Goal: Task Accomplishment & Management: Use online tool/utility

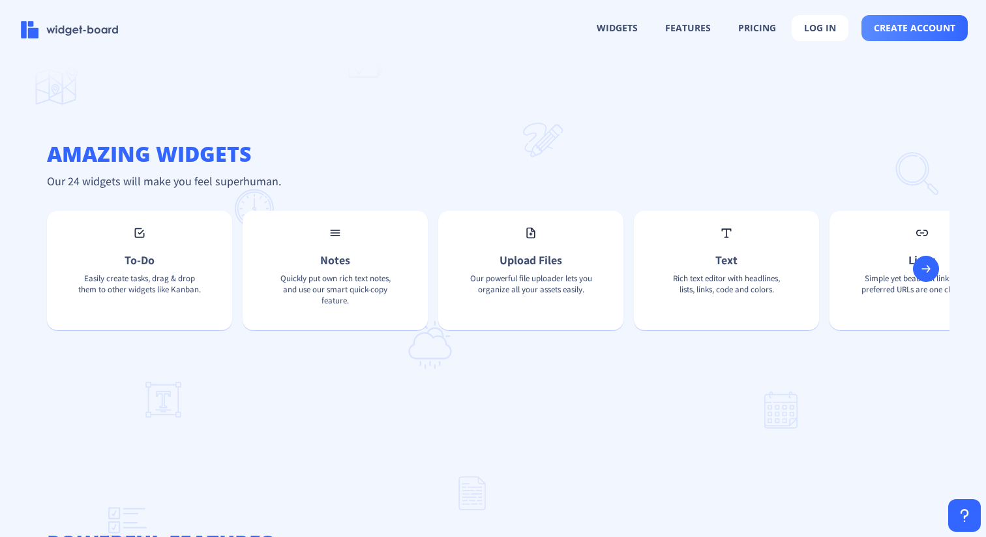
scroll to position [907, 0]
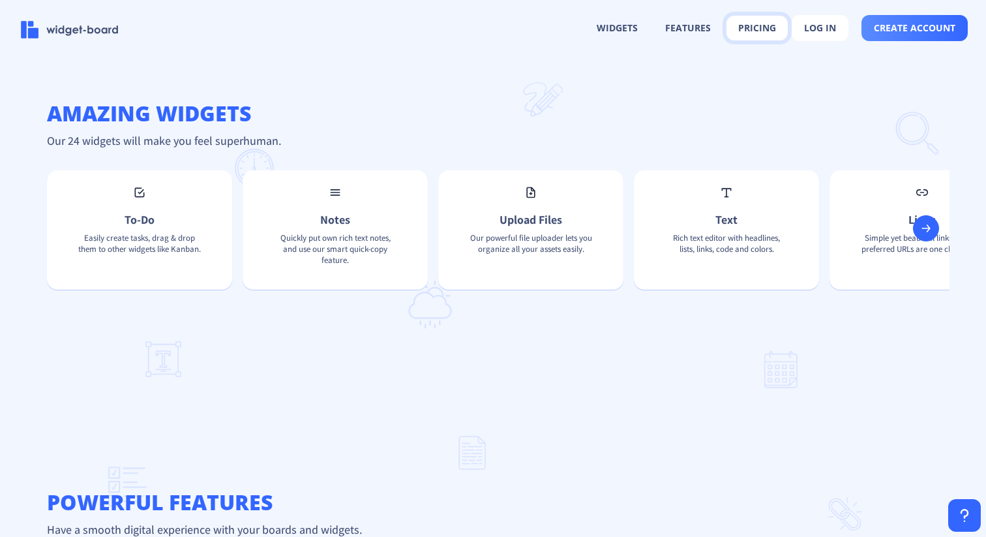
click at [759, 35] on button "pricing" at bounding box center [757, 28] width 61 height 25
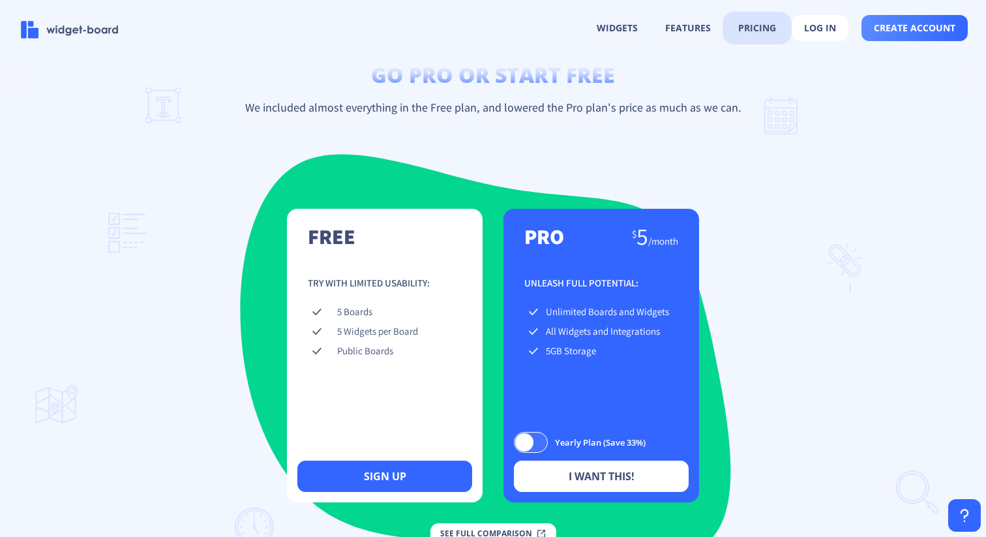
scroll to position [1776, 0]
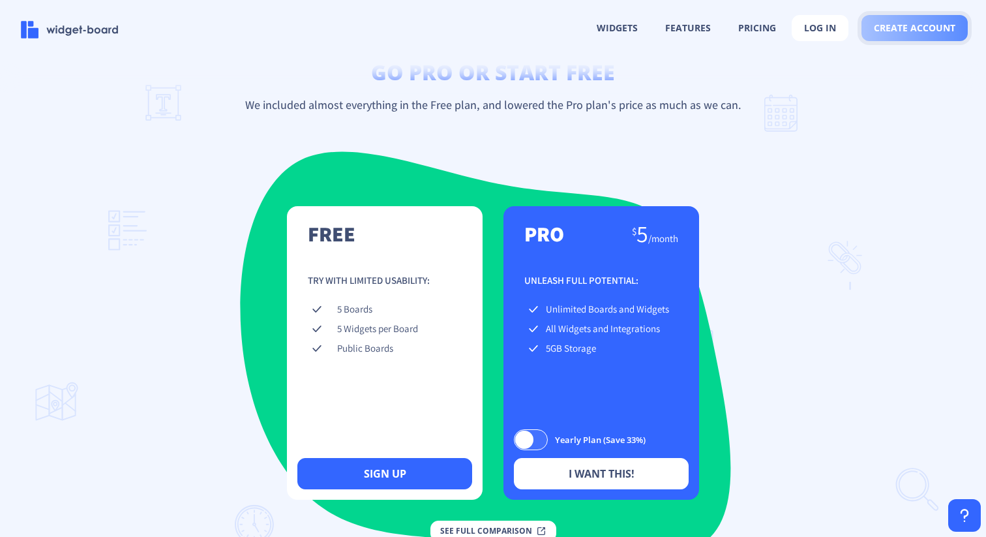
click at [902, 30] on span "create account" at bounding box center [915, 28] width 82 height 10
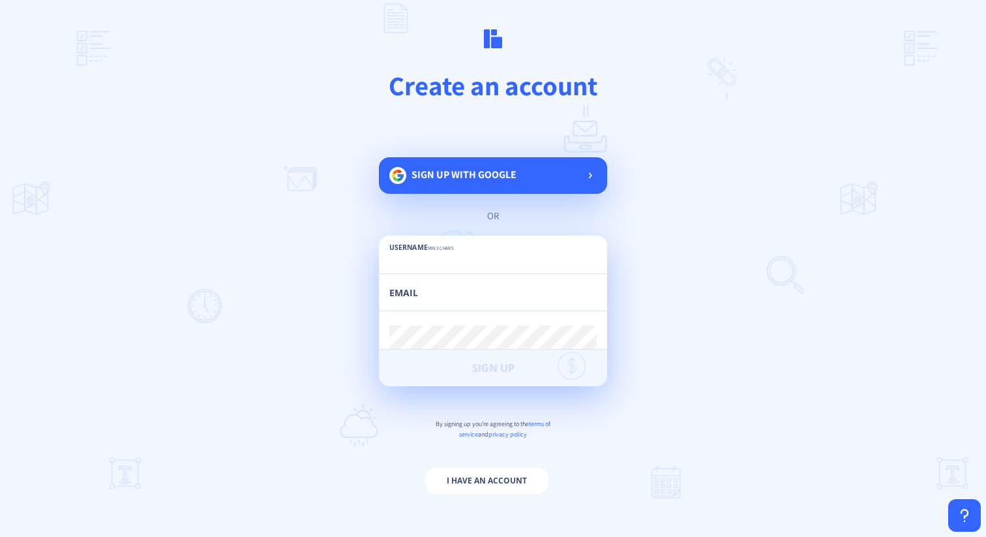
click at [460, 153] on main "Create an account Sign up with google or Username min 3 chars Email Password mi…" at bounding box center [493, 268] width 986 height 537
click at [460, 172] on span "Sign up with google" at bounding box center [464, 175] width 105 height 14
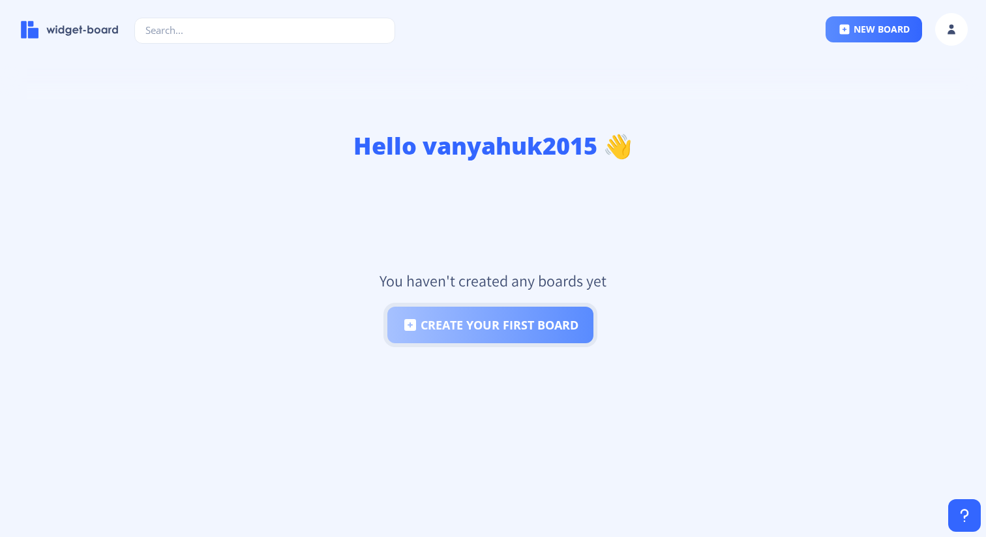
click at [481, 318] on button "create your first board" at bounding box center [490, 325] width 206 height 37
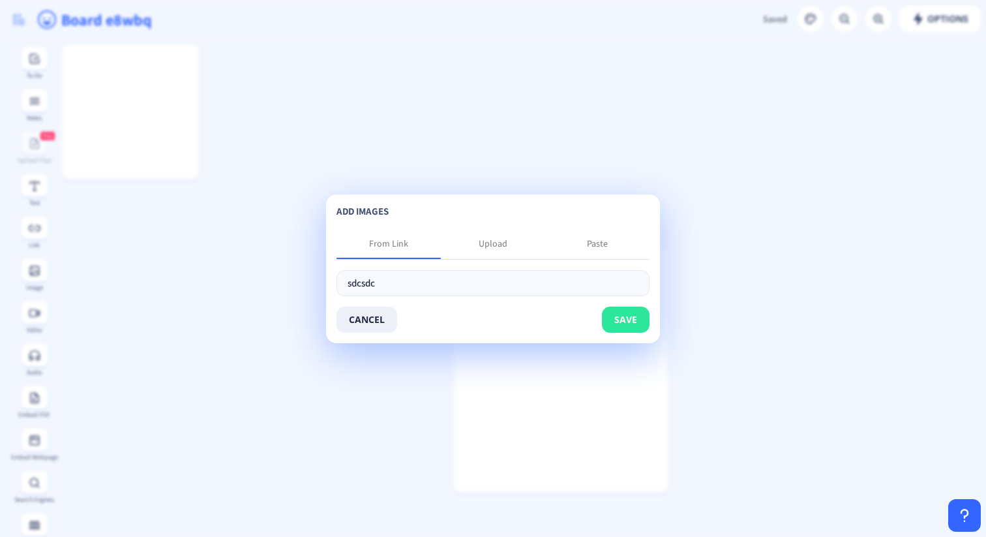
type input "sdcsdc"
click at [607, 314] on button "save" at bounding box center [626, 320] width 48 height 26
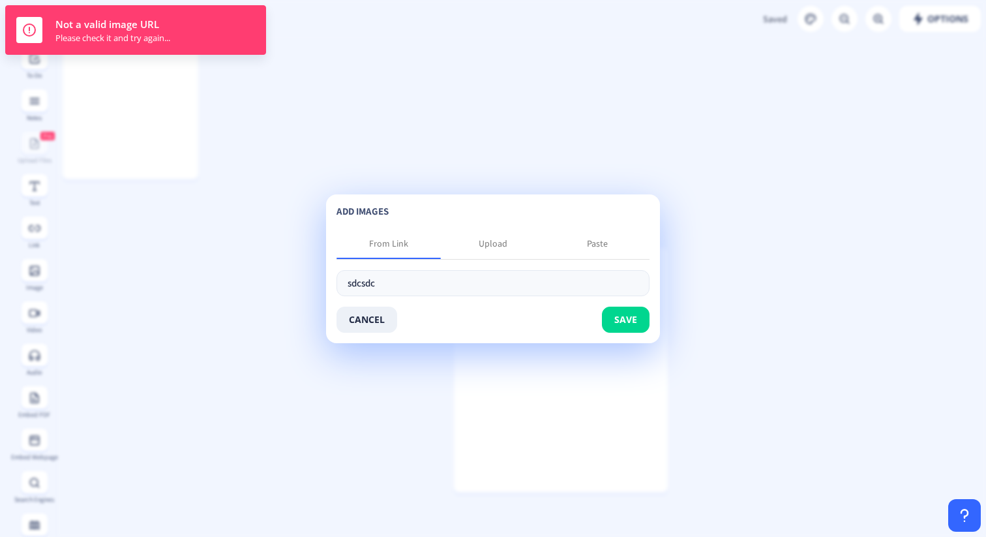
click at [216, 189] on app-new "Options Saved Saving... Board e8wbq sdcsdc To-Do Notes Pro Upload Files Text Li…" at bounding box center [493, 268] width 986 height 537
click at [364, 320] on button "cancel" at bounding box center [367, 320] width 61 height 26
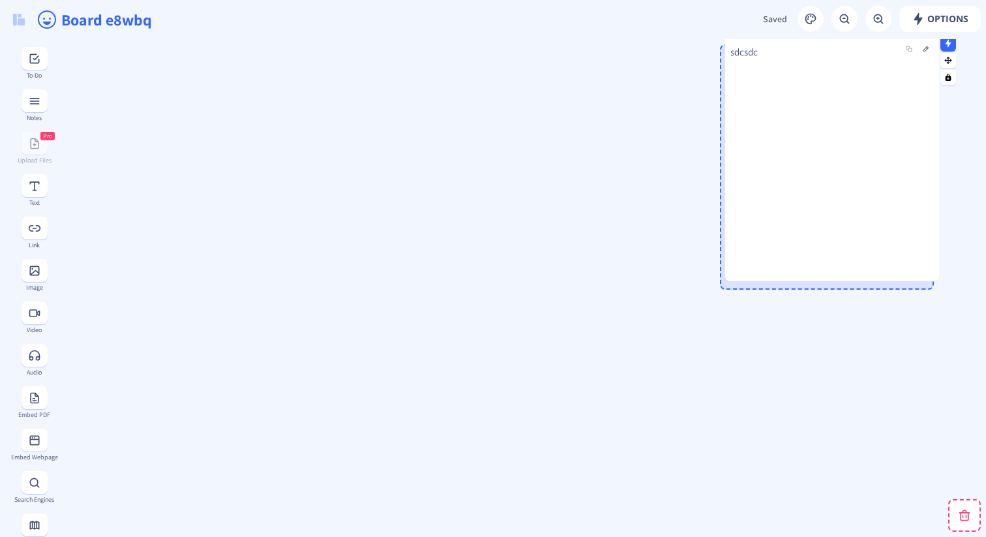
drag, startPoint x: 570, startPoint y: 370, endPoint x: 896, endPoint y: 160, distance: 387.9
click at [896, 160] on div "sdcsdc" at bounding box center [832, 158] width 214 height 245
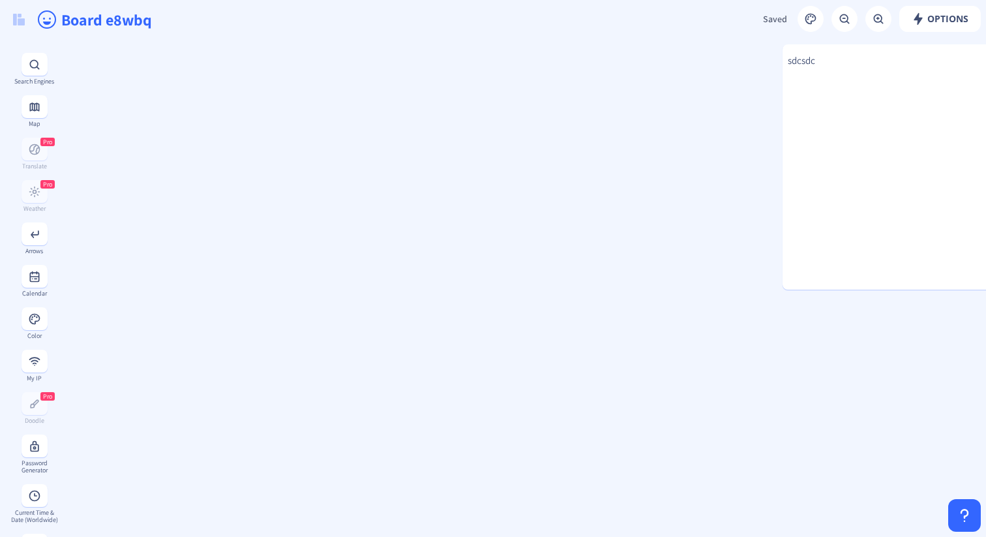
scroll to position [550, 0]
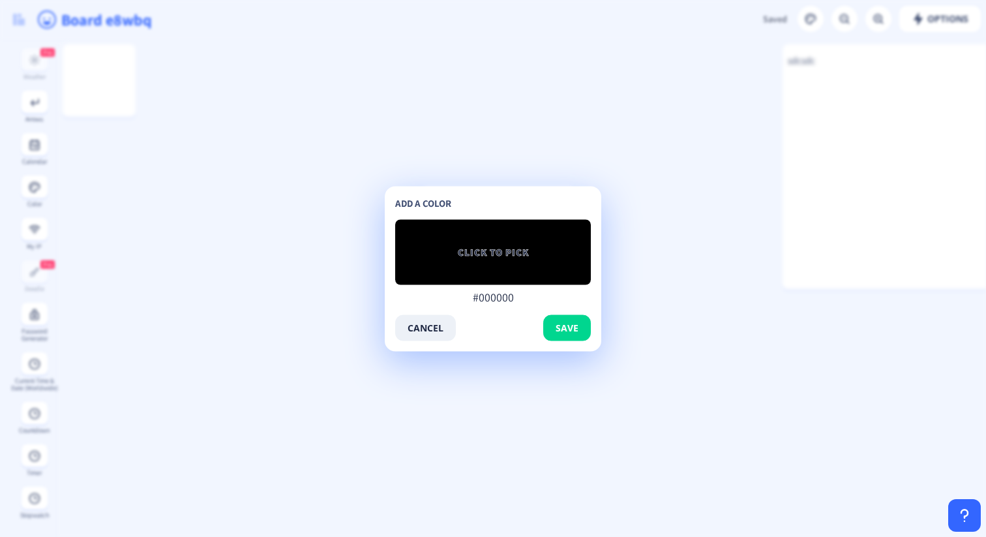
click at [447, 187] on div "add a color CLICK TO PICK #000000 #000000 cancel save" at bounding box center [493, 268] width 217 height 165
drag, startPoint x: 466, startPoint y: 211, endPoint x: 686, endPoint y: 271, distance: 227.7
click at [686, 271] on app-new "Options Saved Saving... Board e8wbq sdcsdc My IP: [TECHNICAL_ID] To-Do Notes Pr…" at bounding box center [493, 268] width 986 height 537
click at [423, 333] on button "cancel" at bounding box center [425, 327] width 61 height 26
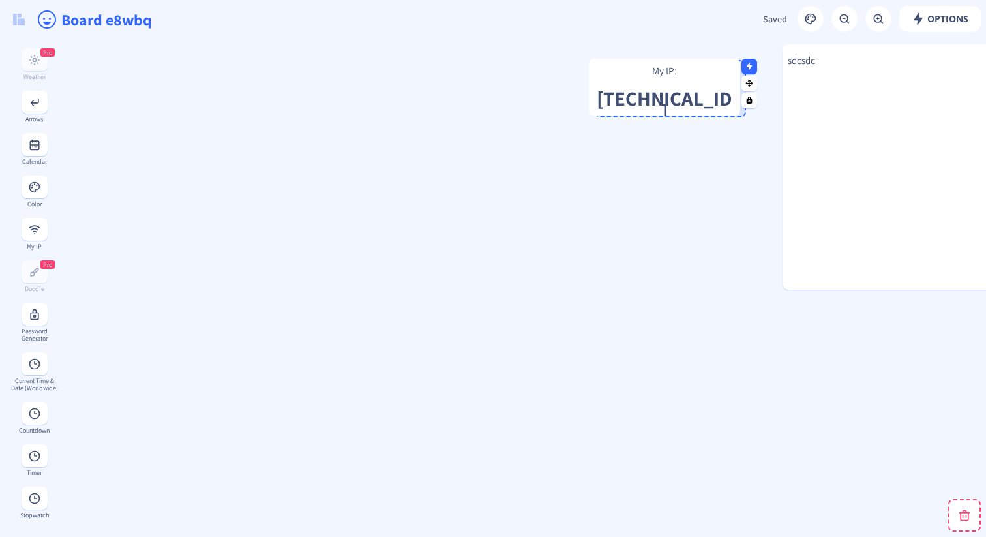
drag, startPoint x: 450, startPoint y: 194, endPoint x: 616, endPoint y: 67, distance: 209.4
click at [617, 67] on p "My IP:" at bounding box center [664, 70] width 151 height 13
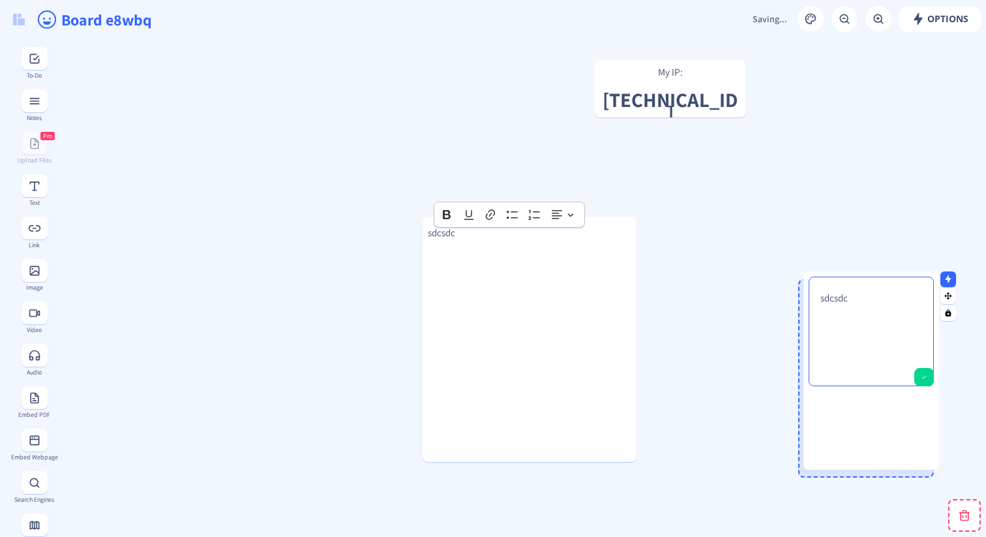
drag, startPoint x: 463, startPoint y: 364, endPoint x: 831, endPoint y: 451, distance: 378.1
click at [831, 448] on div at bounding box center [872, 475] width 136 height 169
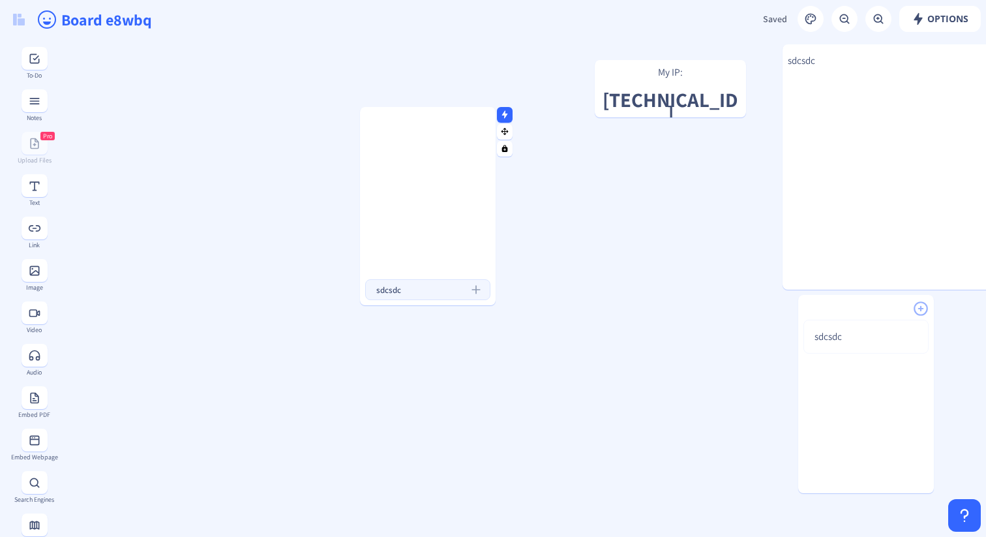
type input "sdcsdc"
type input "dvdcdf"
type input "sdcdsc"
type input "dfvdfdf"
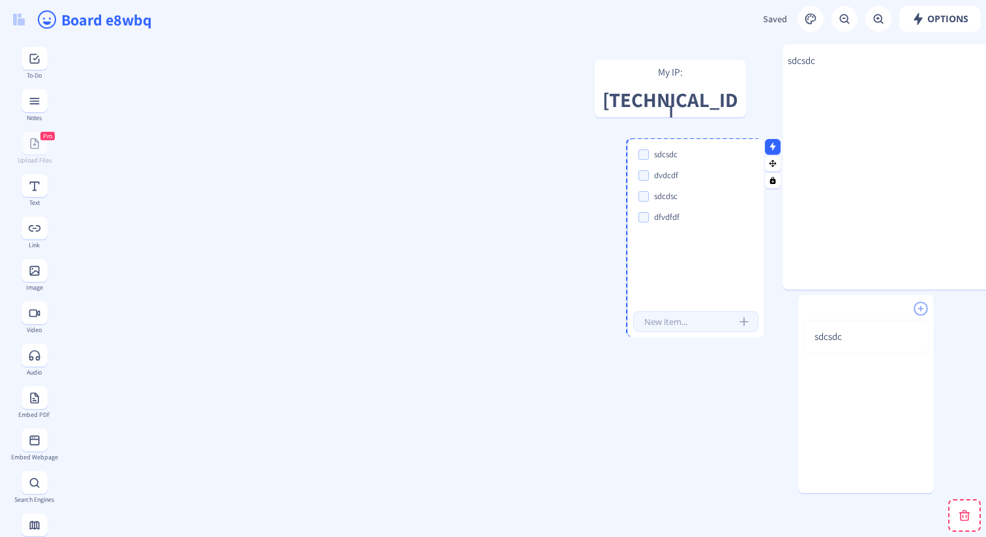
drag, startPoint x: 478, startPoint y: 262, endPoint x: 746, endPoint y: 294, distance: 270.0
click at [746, 294] on div "sdcsdc dvdcdf sdcdsc dfvdfdf" at bounding box center [696, 223] width 136 height 159
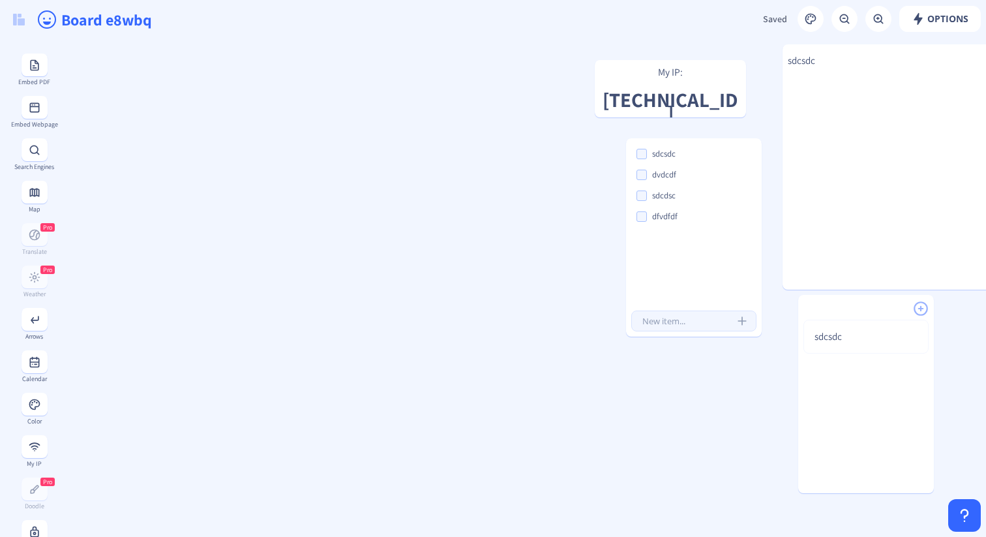
scroll to position [550, 0]
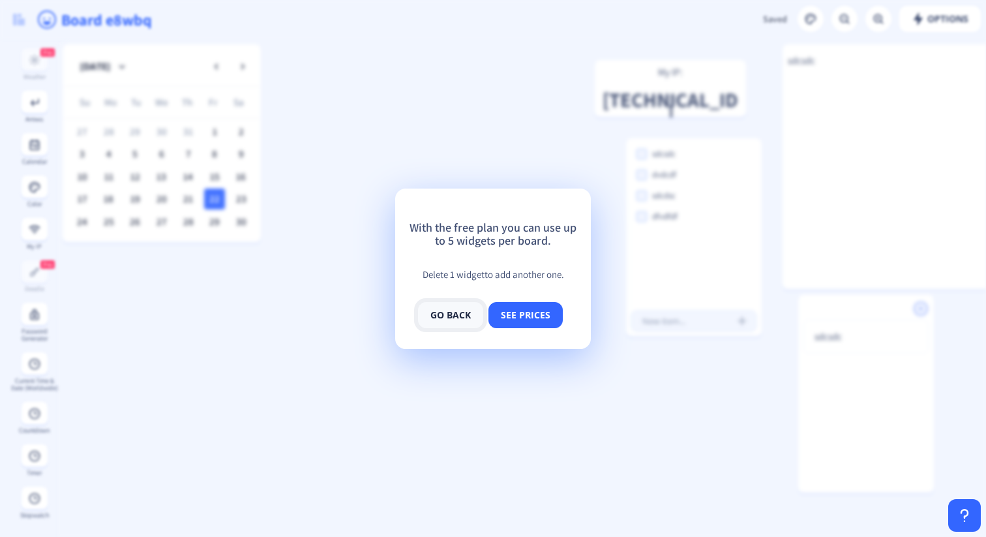
click at [451, 312] on button "go back" at bounding box center [450, 315] width 65 height 26
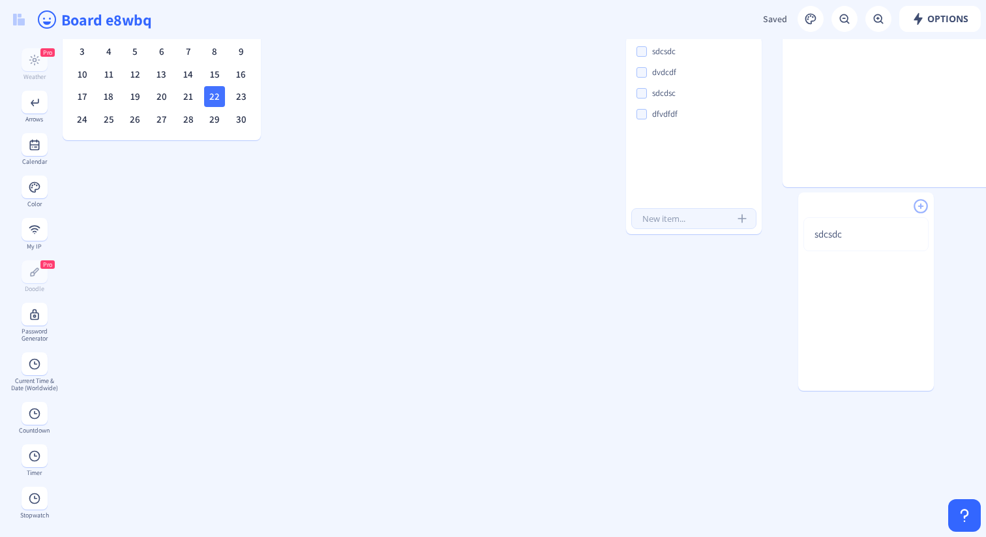
scroll to position [115, 0]
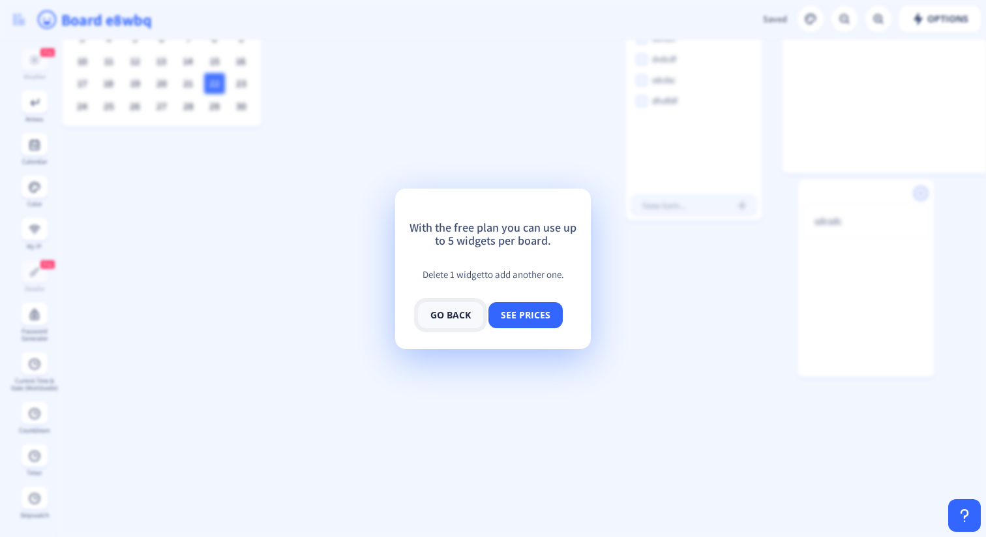
click at [459, 313] on button "go back" at bounding box center [450, 315] width 65 height 26
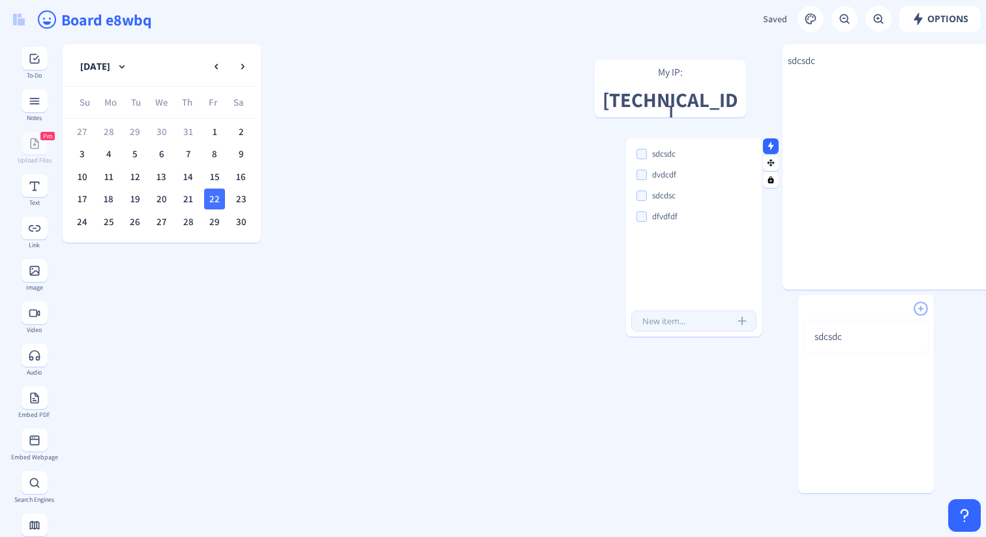
scroll to position [0, 3]
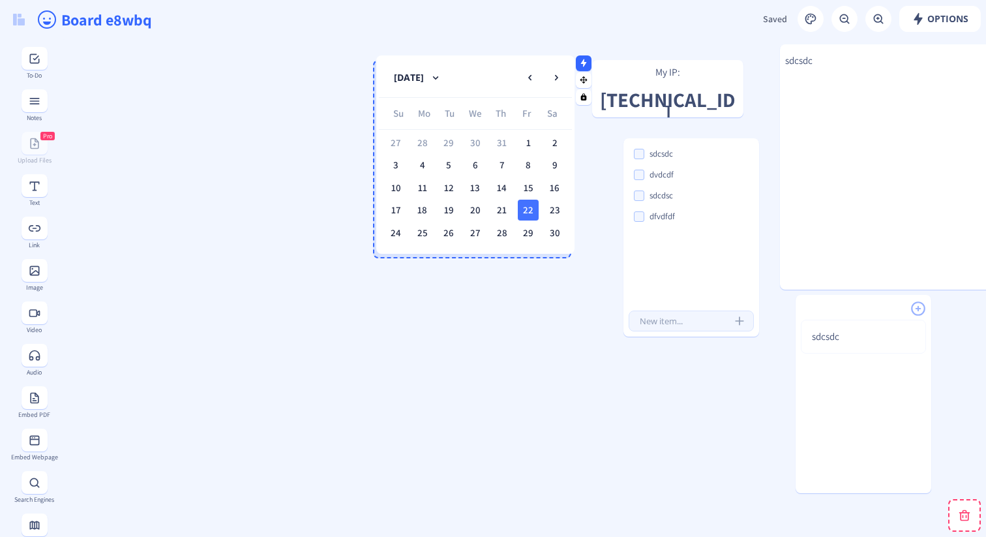
drag, startPoint x: 181, startPoint y: 51, endPoint x: 498, endPoint y: 62, distance: 316.6
click at [498, 62] on nb-card-header "[DATE]" at bounding box center [475, 77] width 193 height 39
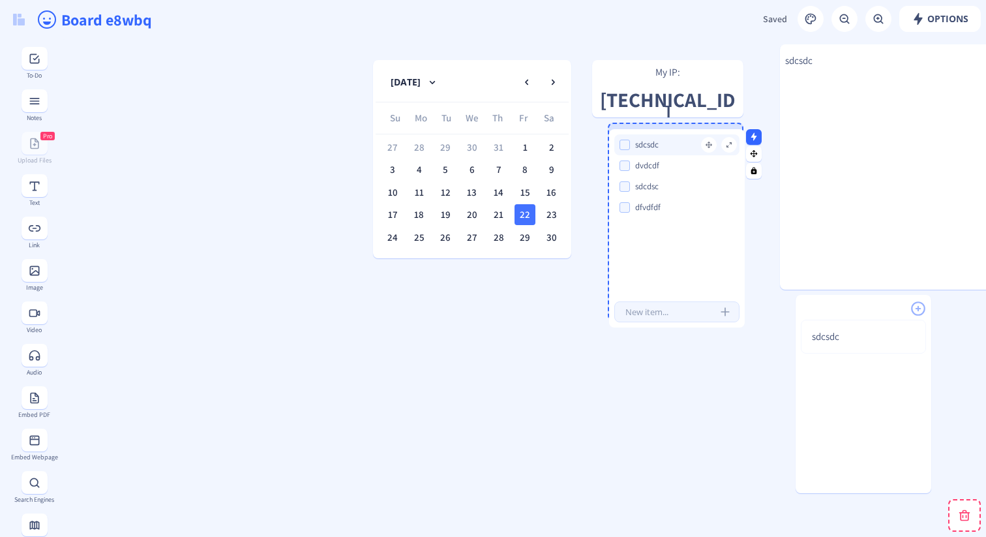
drag, startPoint x: 695, startPoint y: 147, endPoint x: 681, endPoint y: 138, distance: 16.7
click at [681, 138] on input "sdcsdc" at bounding box center [689, 145] width 110 height 14
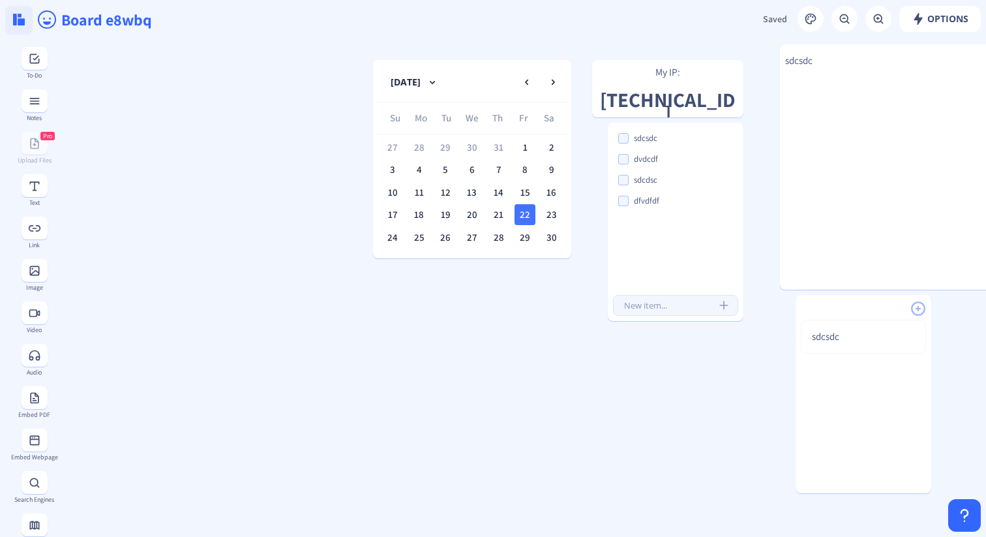
click at [16, 14] on img at bounding box center [19, 20] width 12 height 12
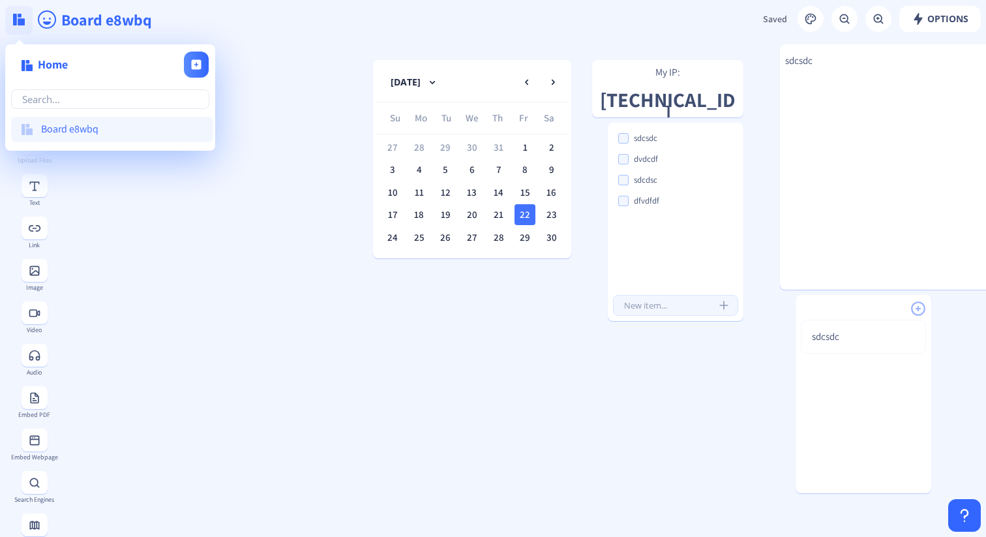
click at [16, 14] on img at bounding box center [19, 20] width 12 height 12
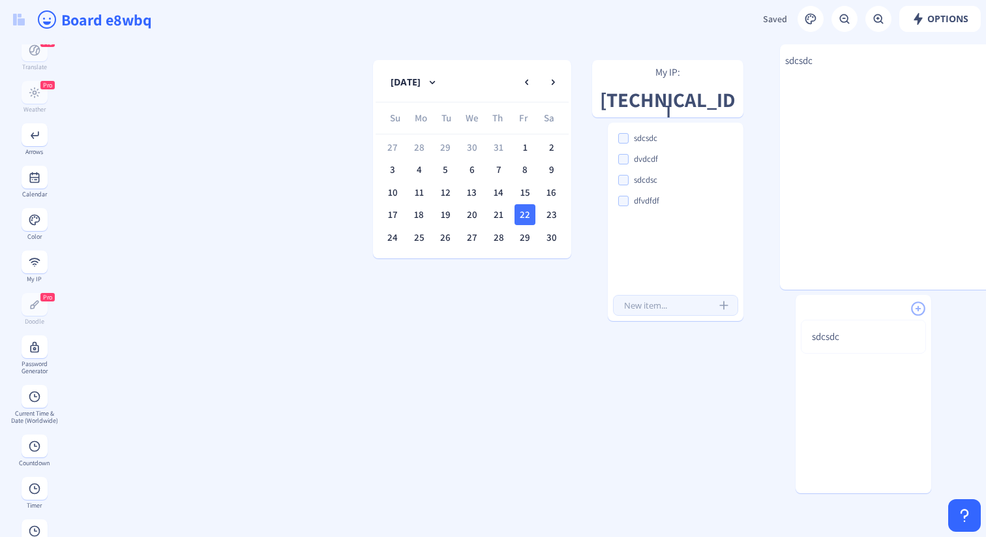
scroll to position [550, 0]
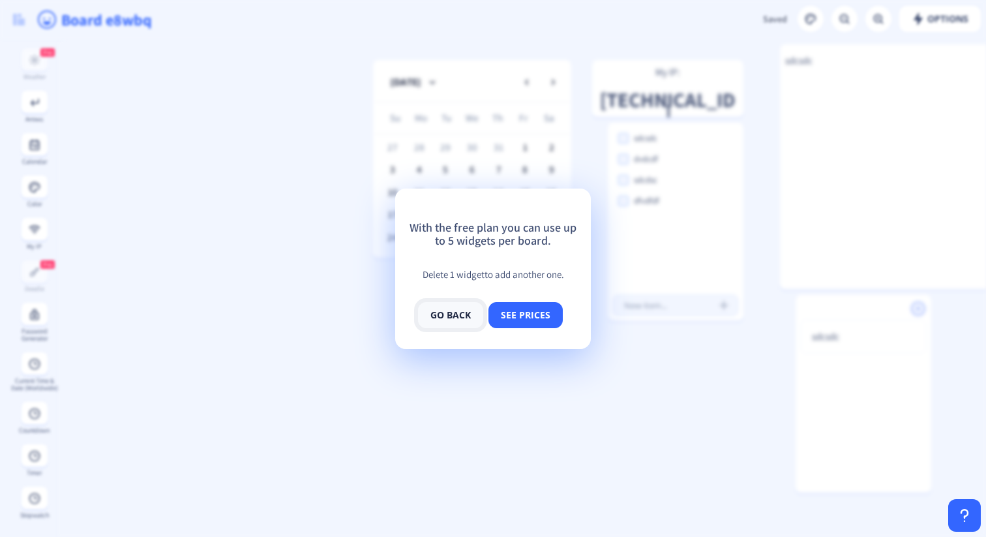
click at [452, 318] on button "go back" at bounding box center [450, 315] width 65 height 26
click at [462, 312] on button "go back" at bounding box center [450, 315] width 65 height 26
click at [444, 320] on button "go back" at bounding box center [450, 315] width 65 height 26
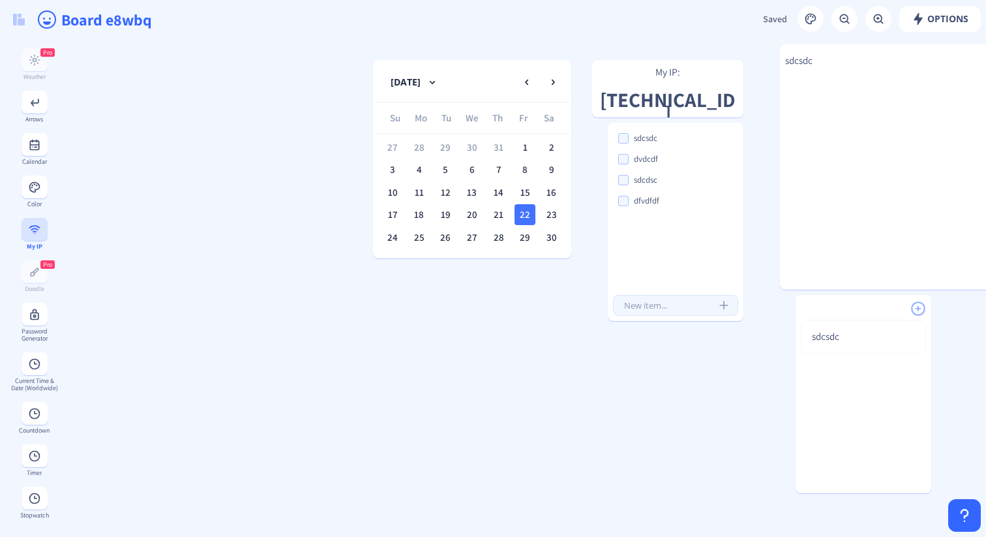
click at [32, 226] on icon at bounding box center [34, 226] width 11 height 3
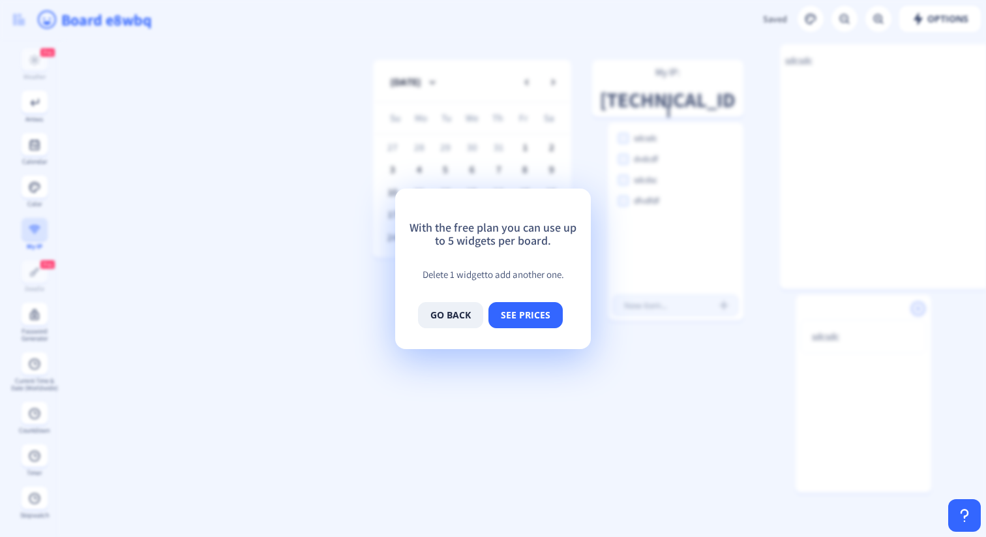
click at [32, 226] on app-new "Options Saved Saving... Board e8wbq sdcsdc My IP: [TECHNICAL_ID] sdcsdc sdcsdc …" at bounding box center [493, 268] width 986 height 537
click at [428, 310] on button "go back" at bounding box center [450, 315] width 65 height 26
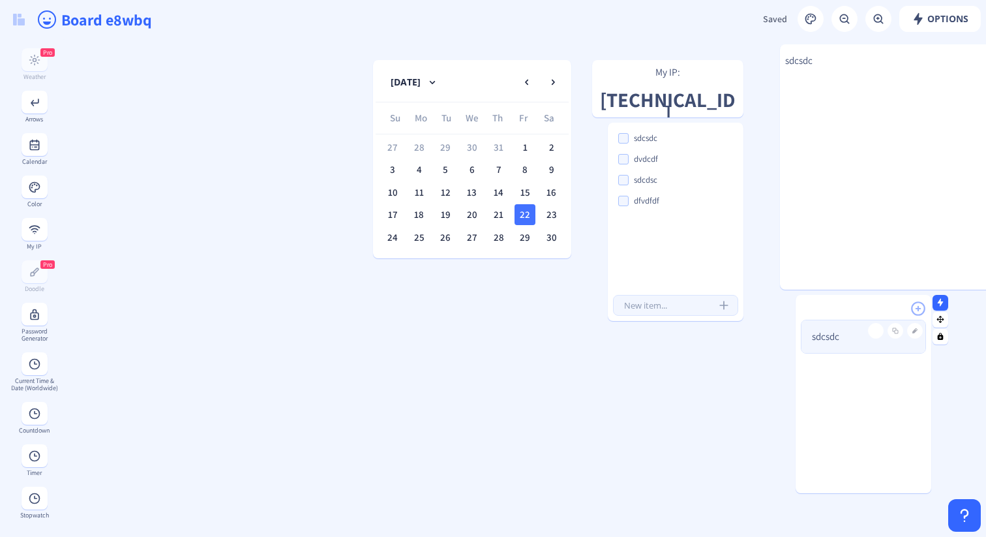
click at [876, 343] on div "sdcsdc" at bounding box center [863, 336] width 103 height 33
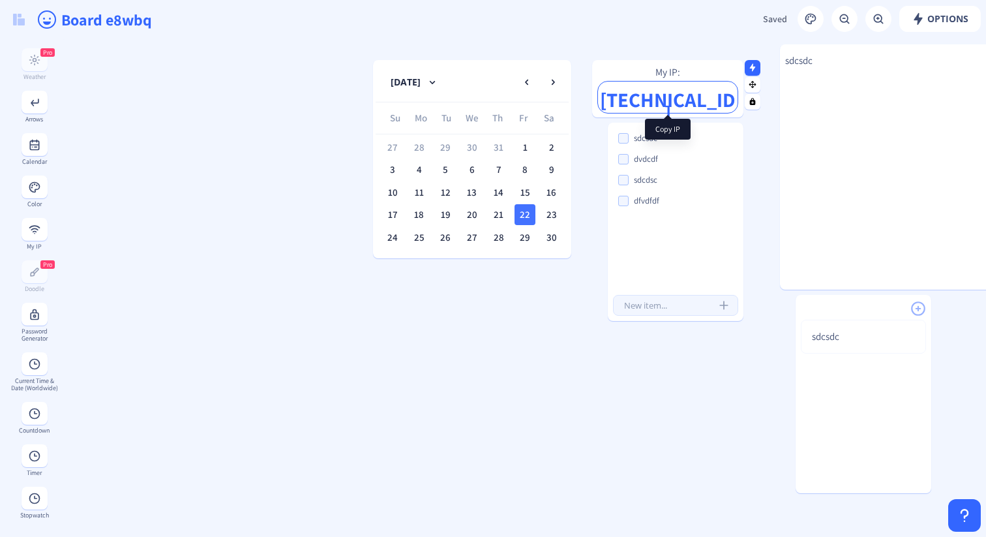
click at [681, 93] on p "[TECHNICAL_ID]" at bounding box center [668, 96] width 140 height 11
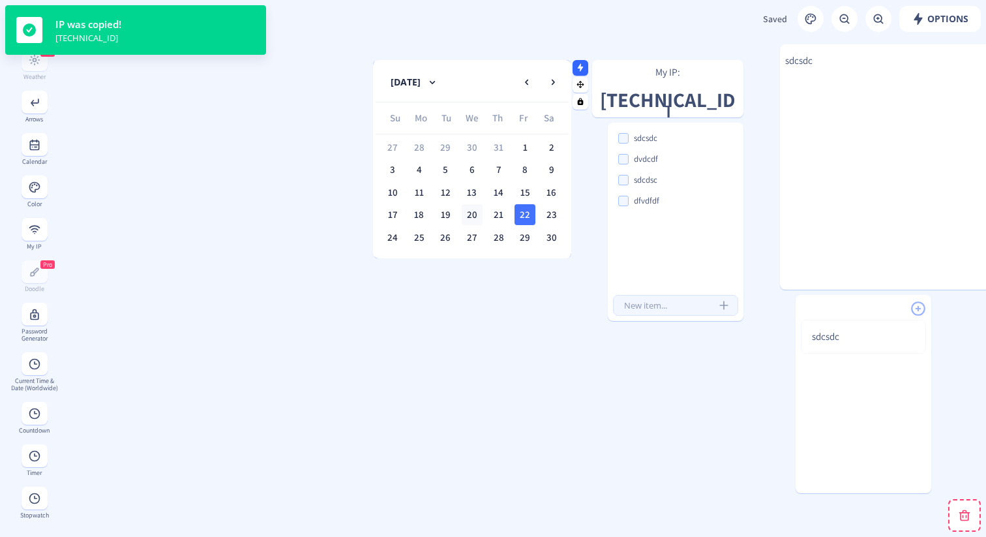
click at [462, 218] on div "20" at bounding box center [472, 214] width 21 height 21
click at [474, 239] on div "27" at bounding box center [472, 237] width 21 height 21
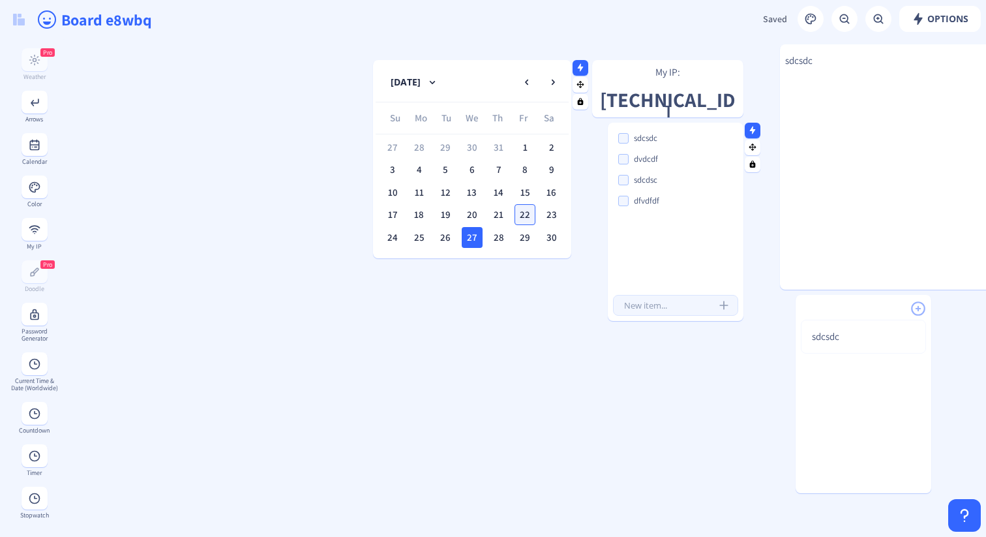
click at [643, 318] on div at bounding box center [676, 319] width 136 height 3
